Goal: Task Accomplishment & Management: Manage account settings

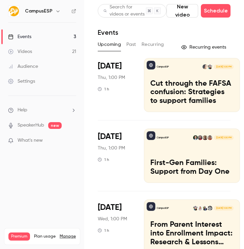
click at [131, 47] on button "Past" at bounding box center [132, 44] width 10 height 11
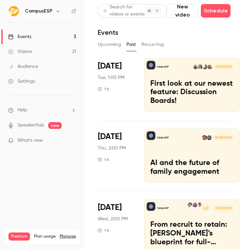
click at [105, 43] on button "Upcoming" at bounding box center [109, 44] width 23 height 11
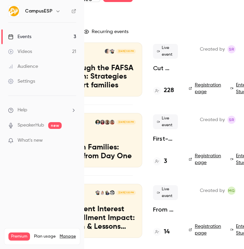
scroll to position [16, 98]
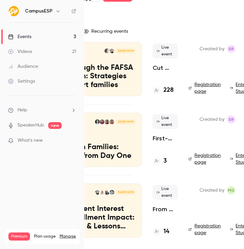
click at [109, 58] on div "CampusESP [DATE] 1:00 PM Cut through the FAFSA confusion: Strategies to support…" at bounding box center [94, 69] width 96 height 54
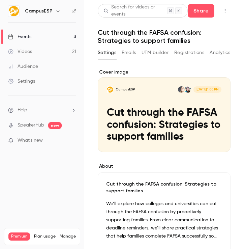
click at [190, 52] on button "Registrations" at bounding box center [189, 52] width 30 height 11
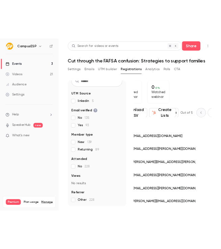
scroll to position [0, 29]
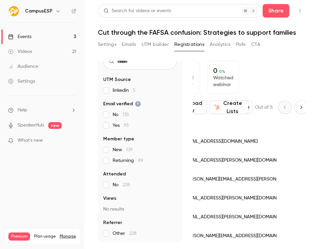
click at [244, 114] on button "Next page" at bounding box center [301, 107] width 13 height 13
type input "*"
